Goal: Complete application form: Complete application form

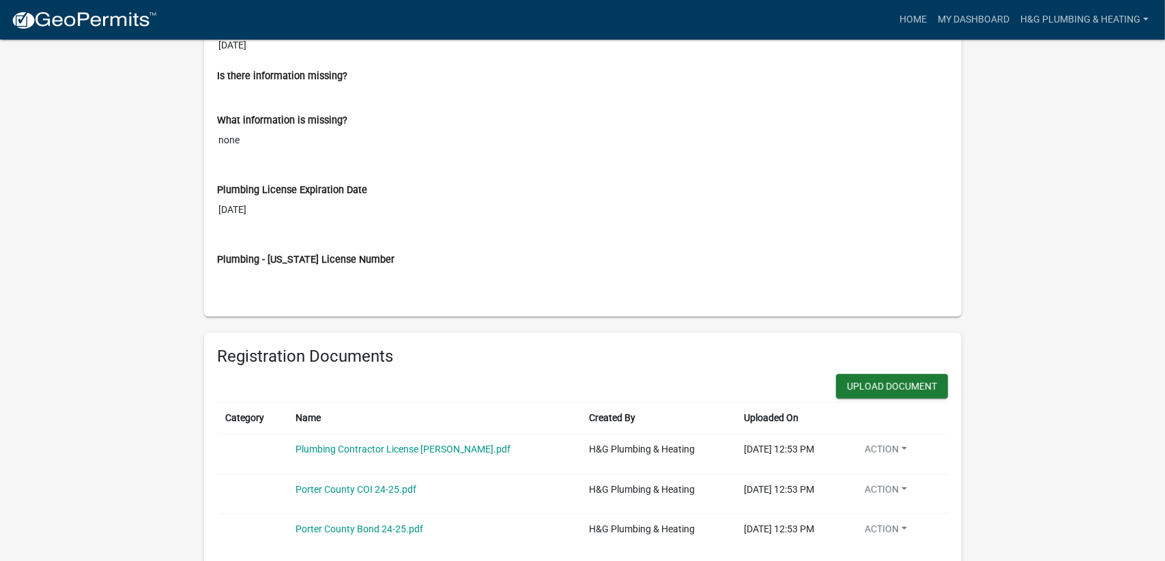
scroll to position [683, 0]
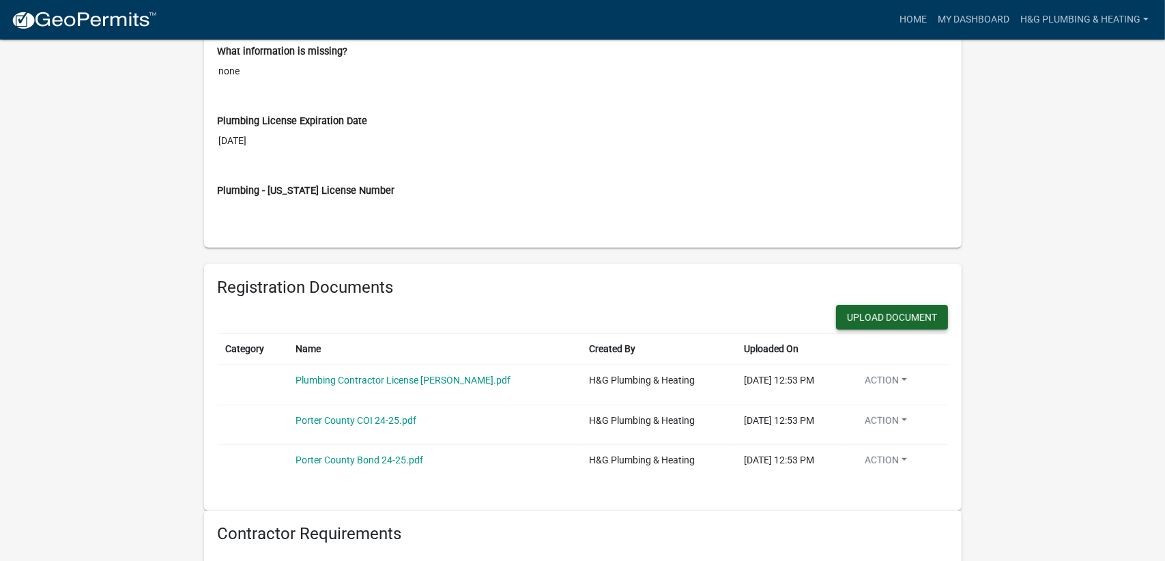
click at [894, 312] on button "Upload Document" at bounding box center [892, 317] width 112 height 25
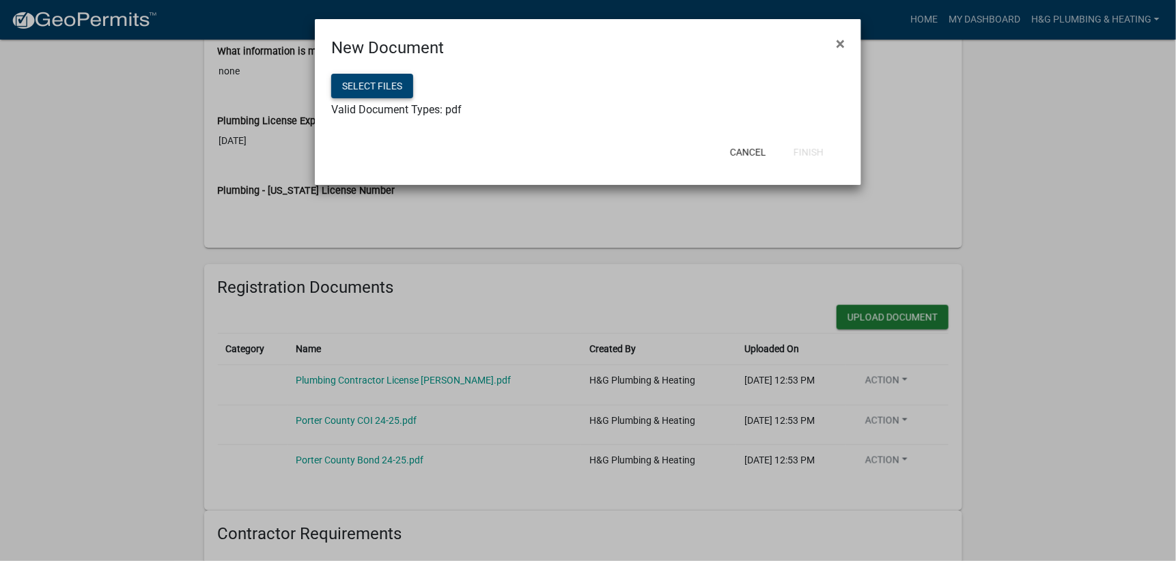
click at [393, 89] on button "Select files" at bounding box center [372, 86] width 82 height 25
click at [800, 147] on button "Finish" at bounding box center [808, 152] width 52 height 25
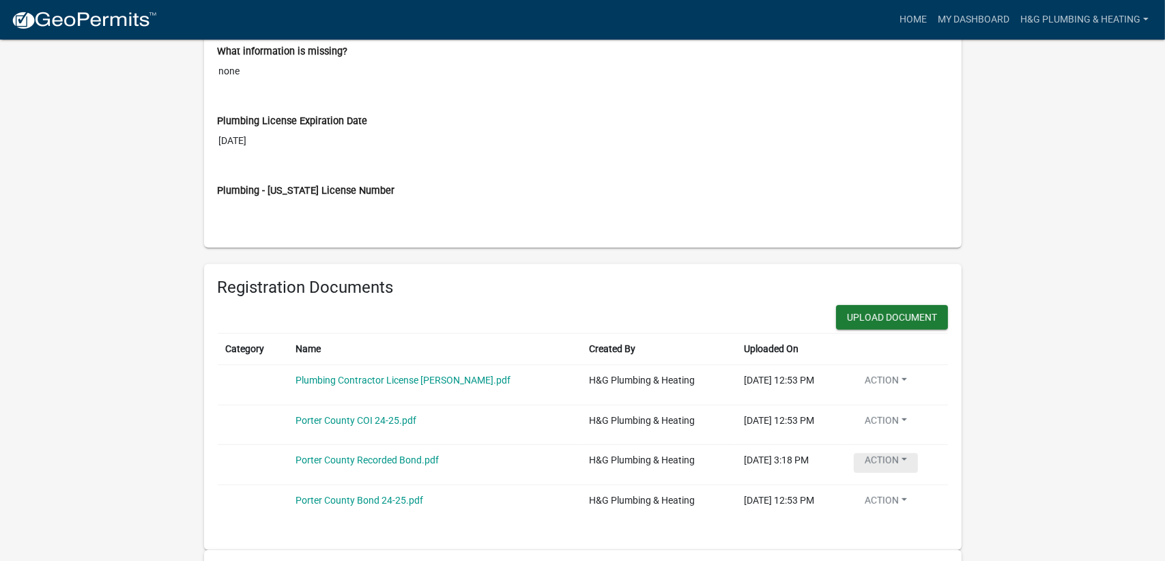
click at [906, 453] on button "Action" at bounding box center [886, 463] width 64 height 20
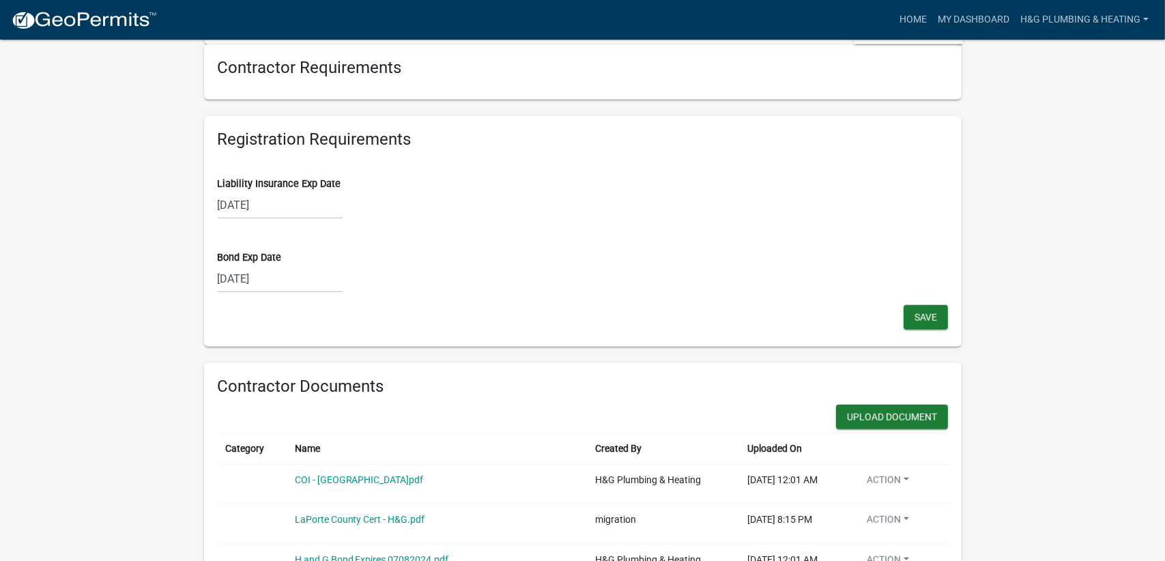
scroll to position [1229, 0]
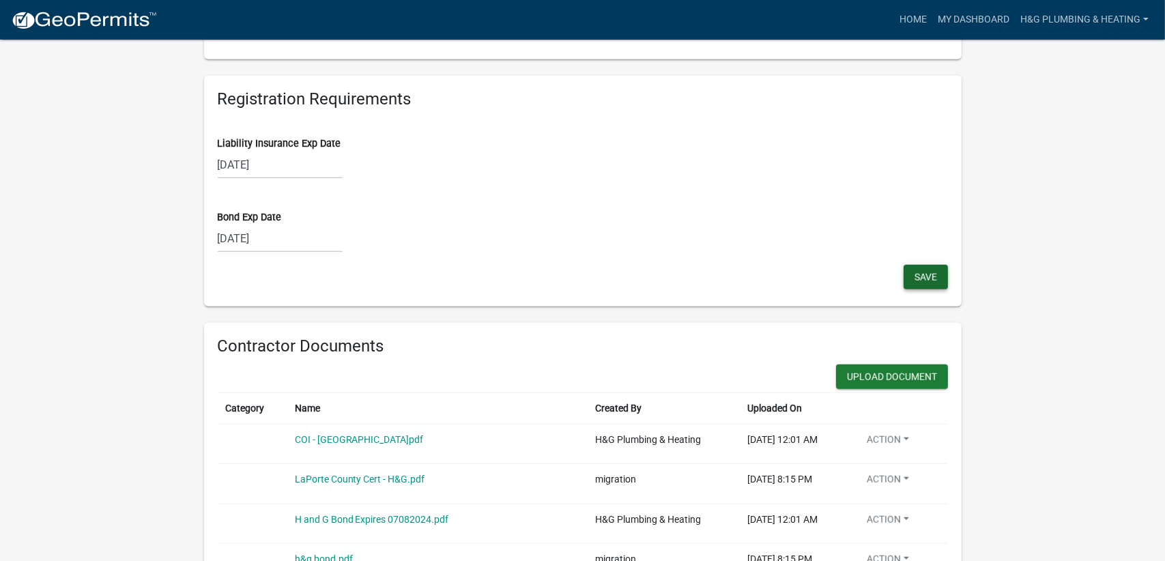
click at [927, 277] on span "Save" at bounding box center [926, 277] width 23 height 11
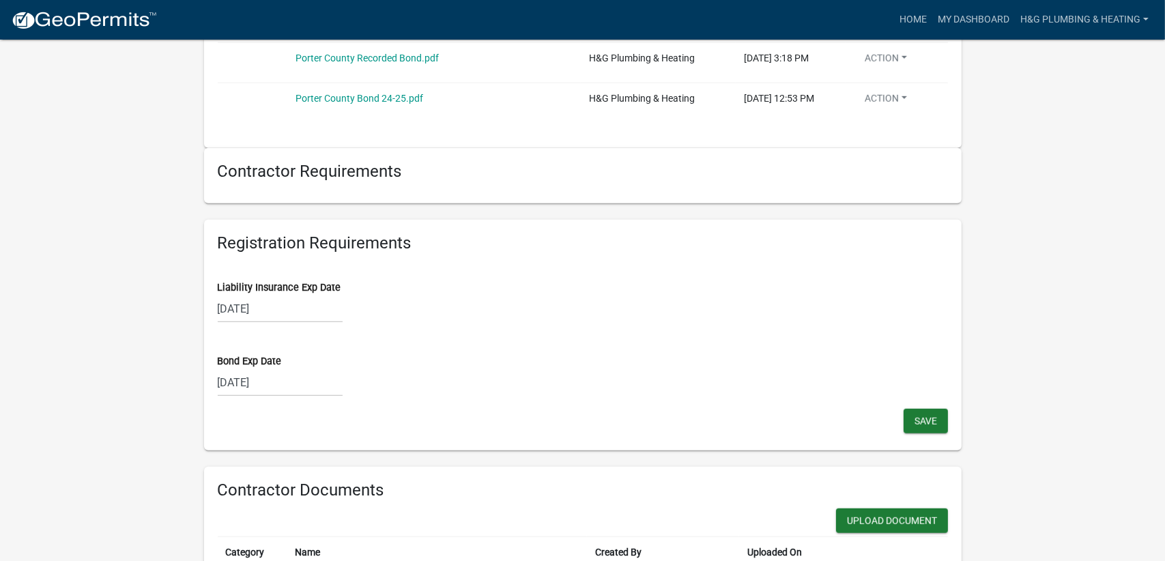
scroll to position [1092, 0]
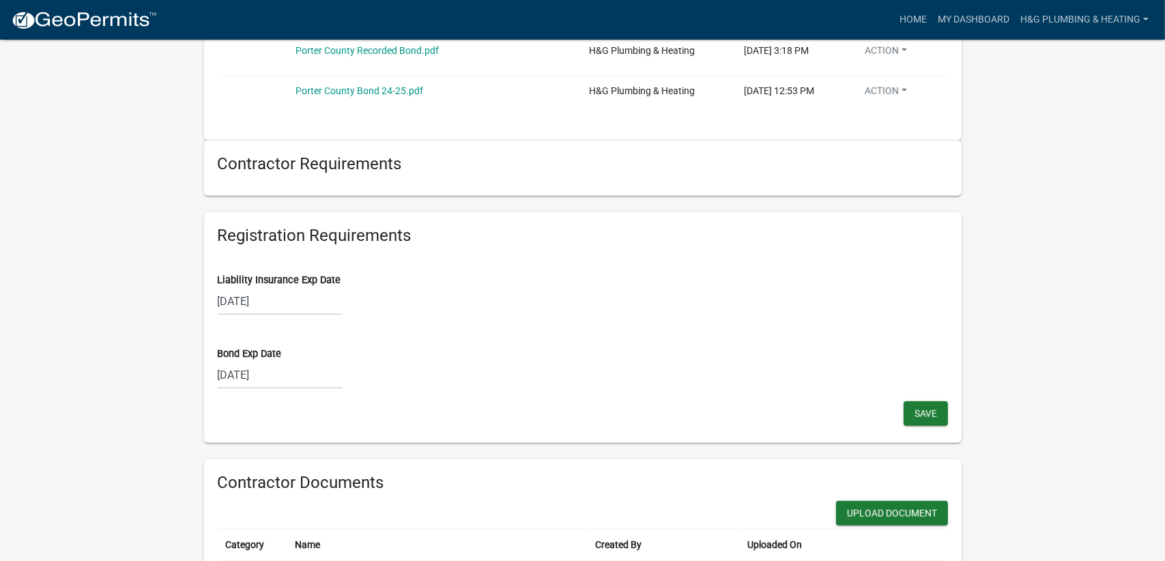
click at [278, 376] on div "[DATE]" at bounding box center [280, 375] width 125 height 28
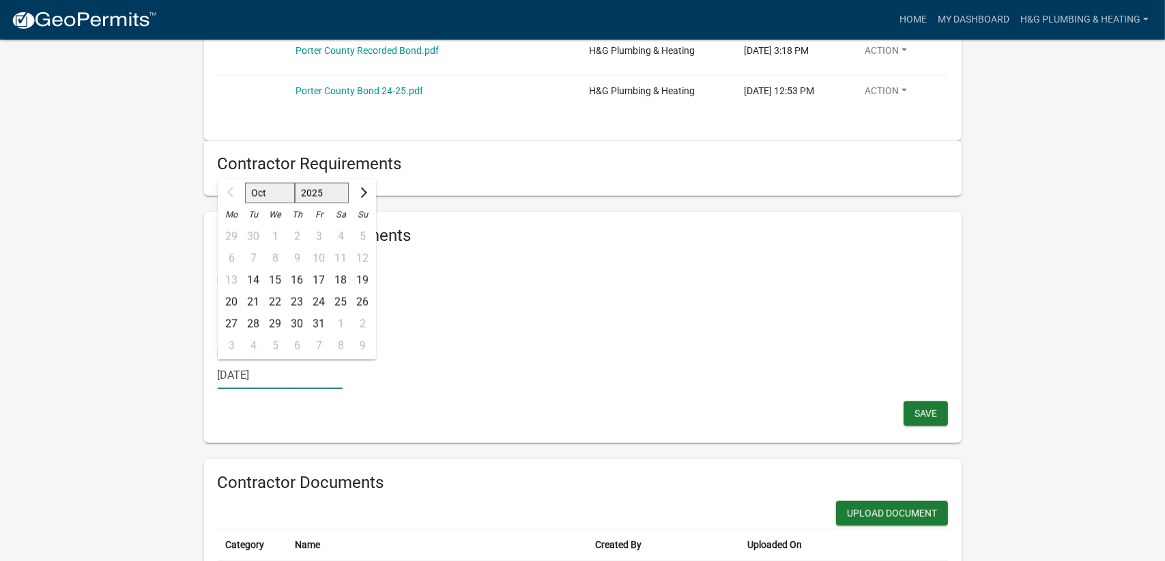
click at [337, 189] on select "2025 2026 2027 2028 2029 2030 2031 2032 2033 2034 2035 2036 2037 2038 2039 2040…" at bounding box center [321, 193] width 55 height 20
select select "2026"
click at [295, 183] on select "2025 2026 2027 2028 2029 2030 2031 2032 2033 2034 2035 2036 2037 2038 2039 2040…" at bounding box center [321, 193] width 55 height 20
click at [259, 257] on div "6" at bounding box center [253, 259] width 22 height 22
type input "[DATE]"
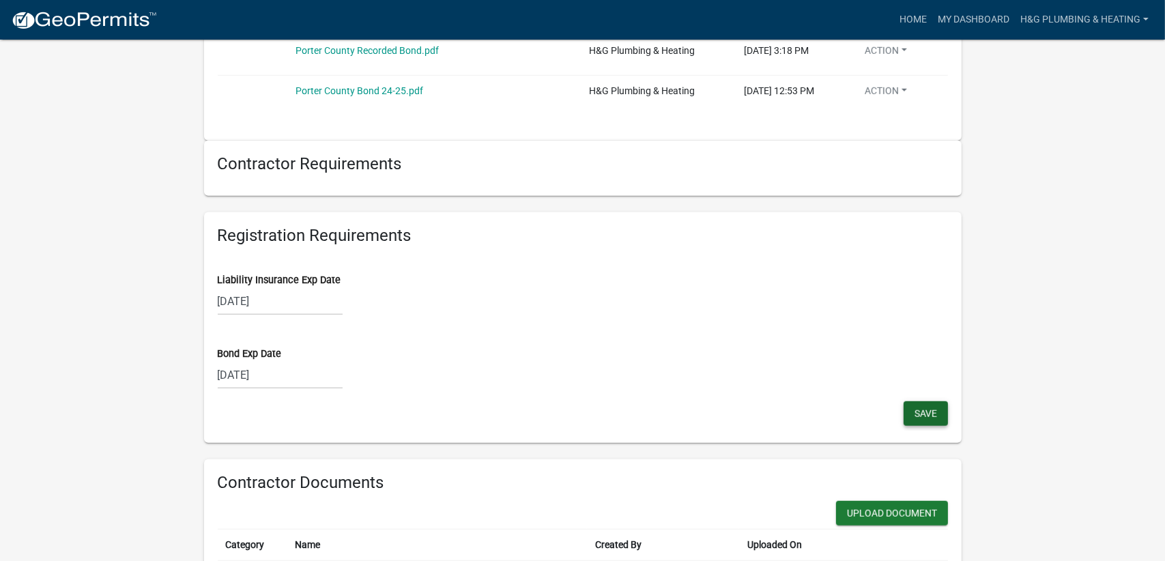
click at [926, 408] on span "Save" at bounding box center [926, 413] width 23 height 11
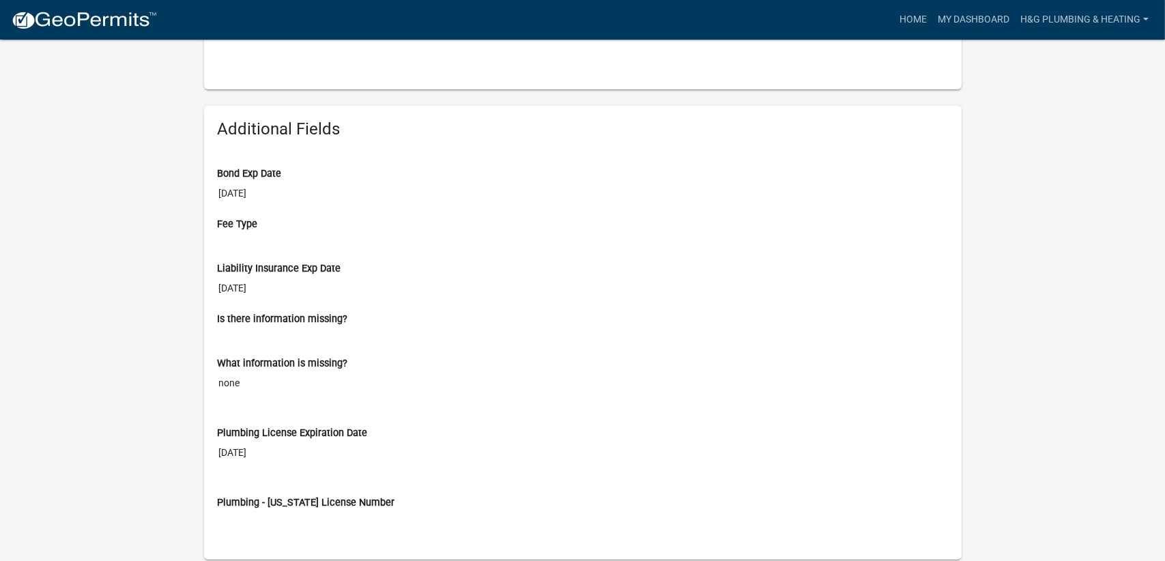
scroll to position [363, 0]
